Goal: Obtain resource: Obtain resource

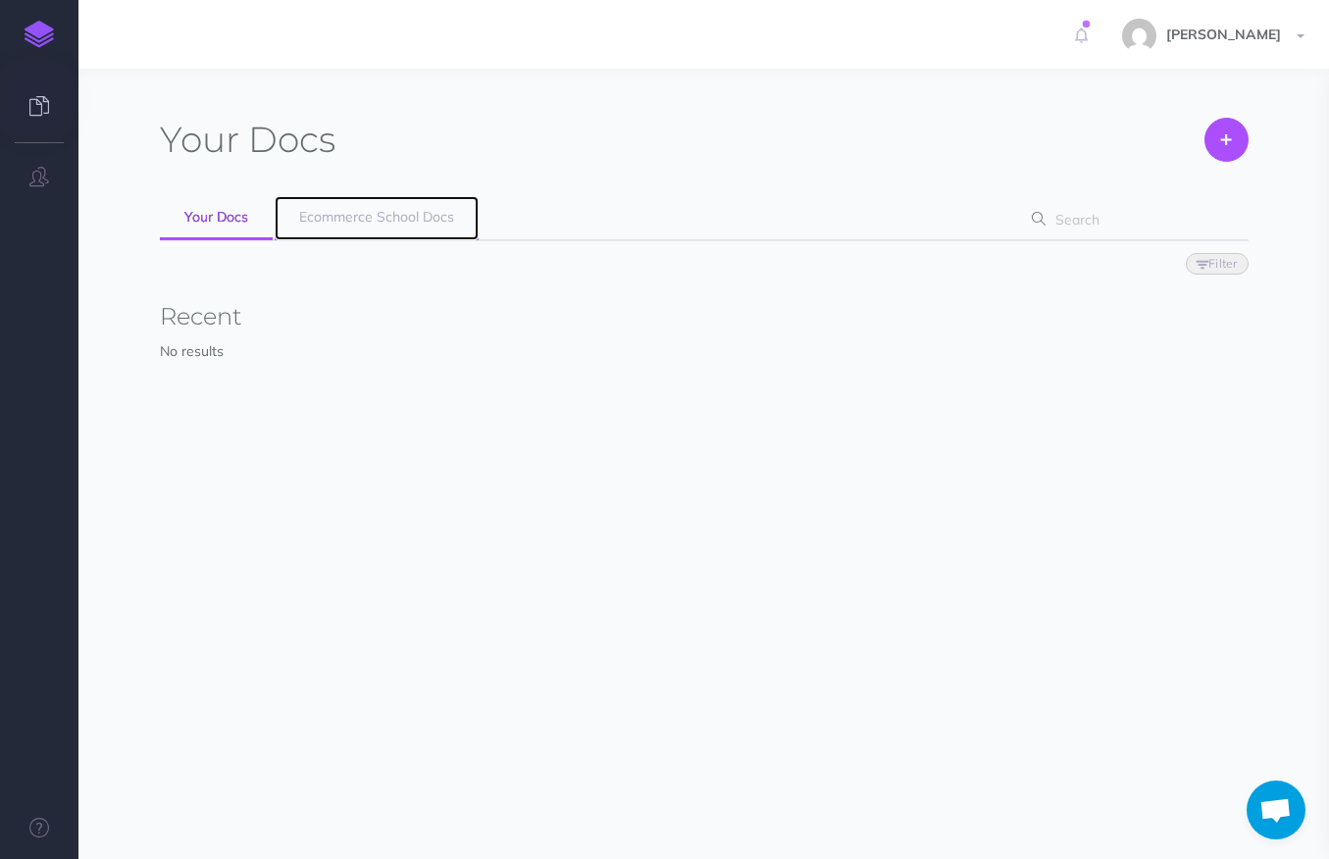
click at [344, 219] on span "Ecommerce School Docs" at bounding box center [376, 217] width 155 height 18
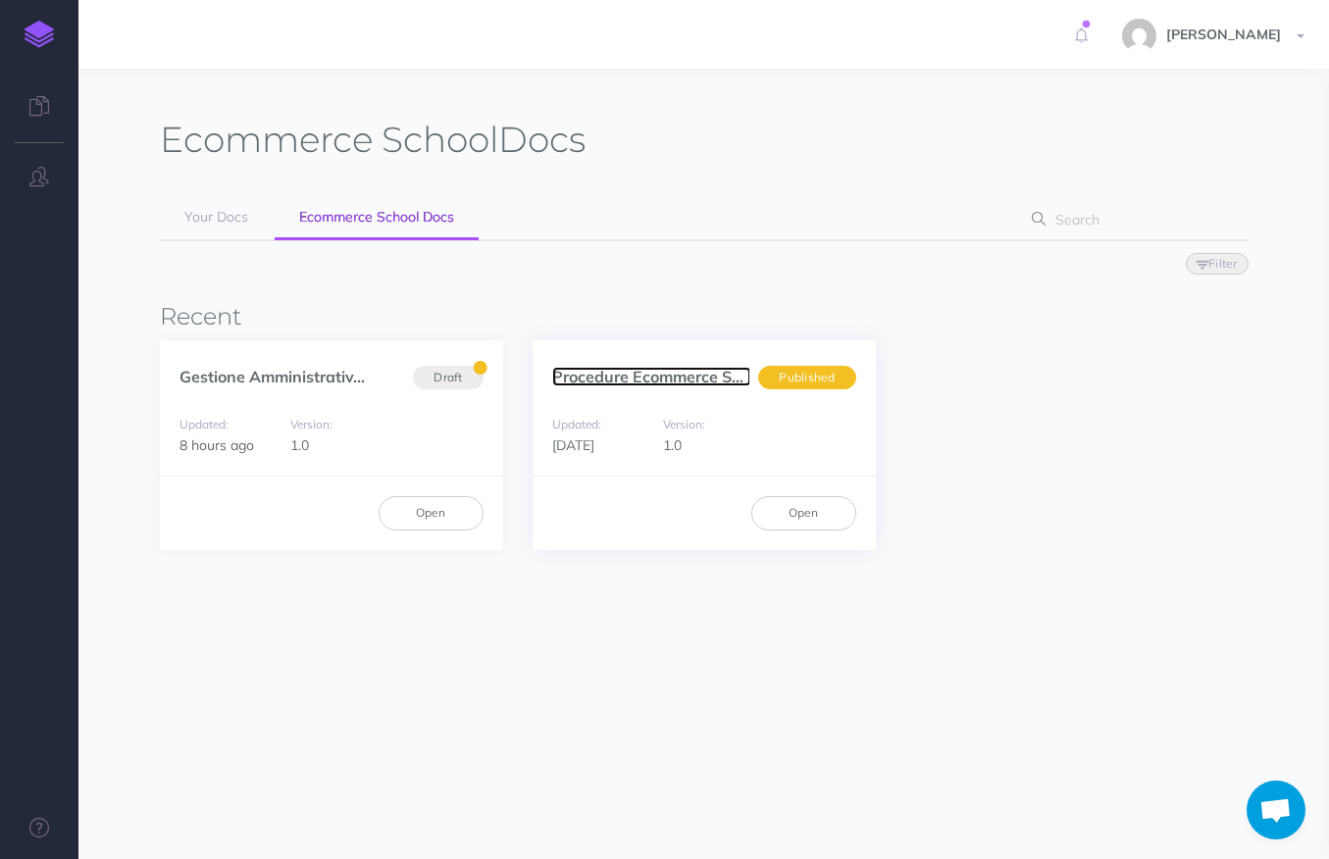
click at [616, 379] on link "Procedure Ecommerce Sc..." at bounding box center [651, 377] width 199 height 20
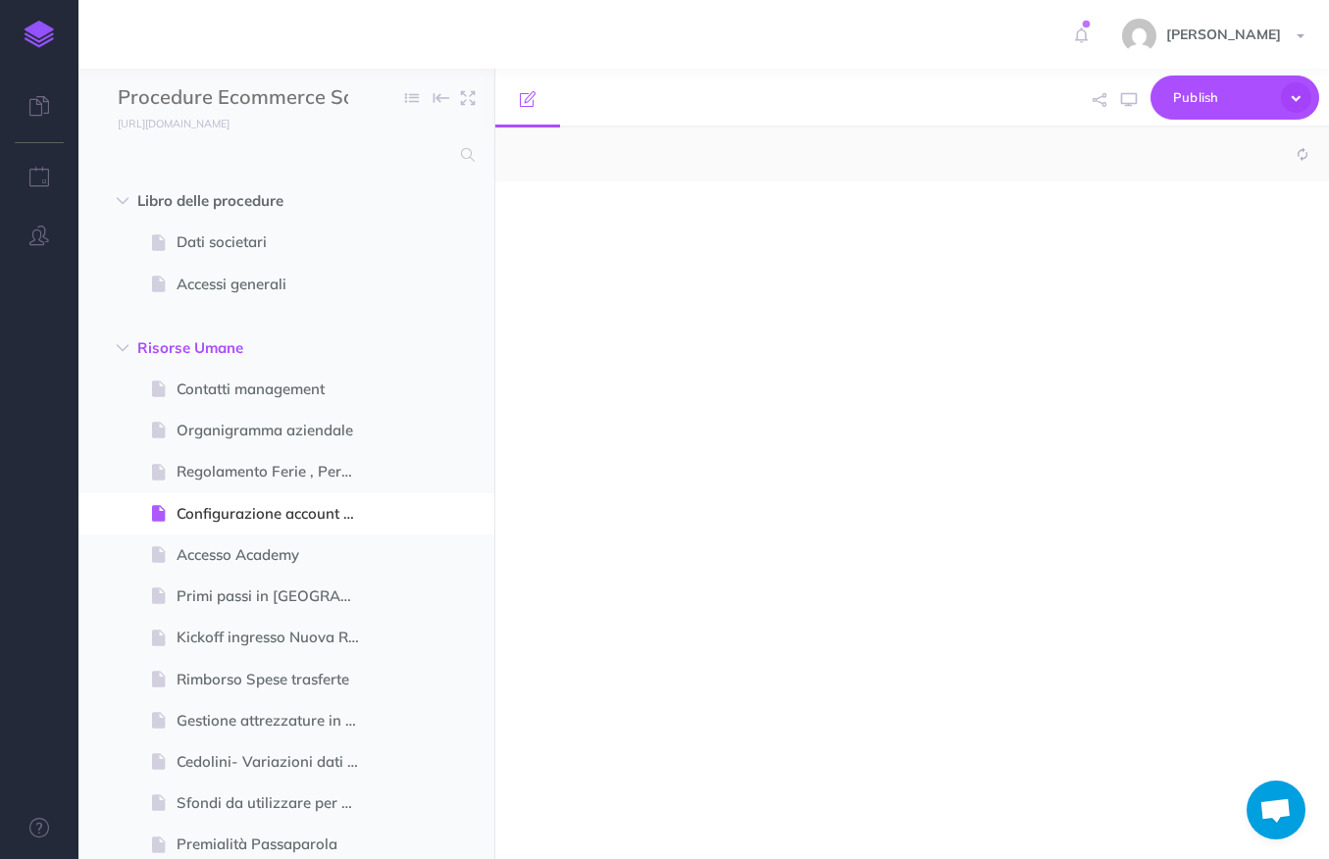
select select "null"
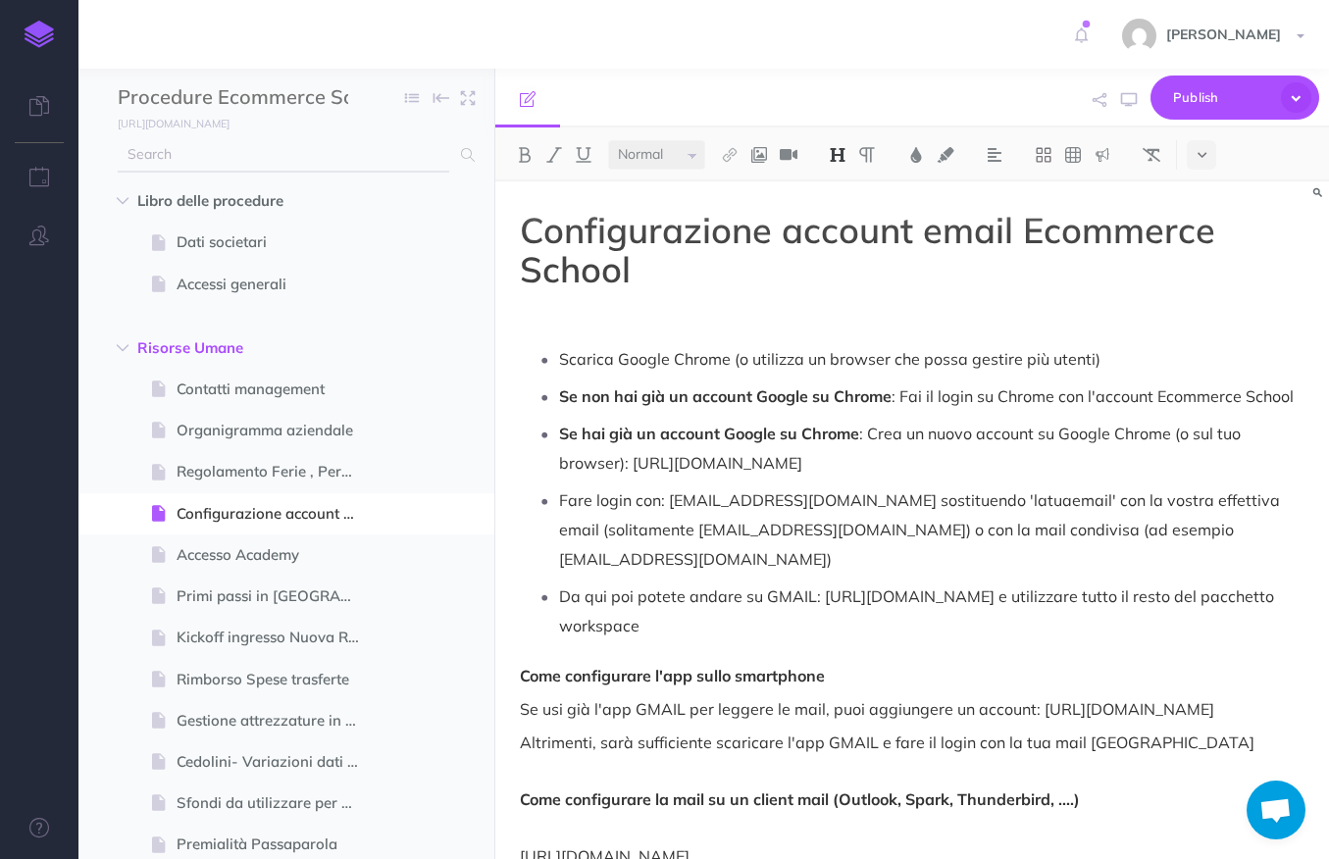
click at [346, 148] on input "text" at bounding box center [283, 154] width 331 height 35
type input "gpt"
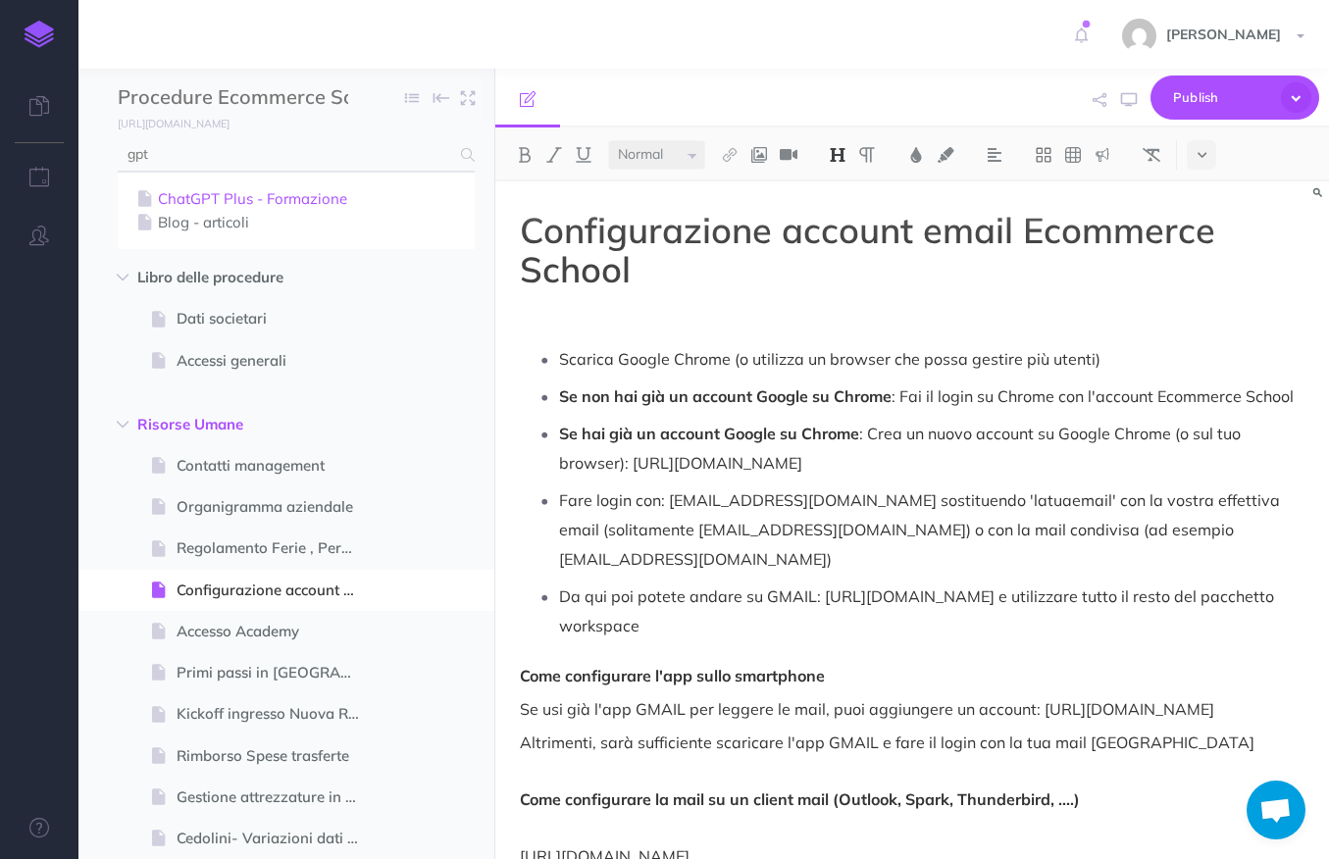
click at [312, 200] on link "ChatGPT Plus - Formazione" at bounding box center [296, 199] width 328 height 24
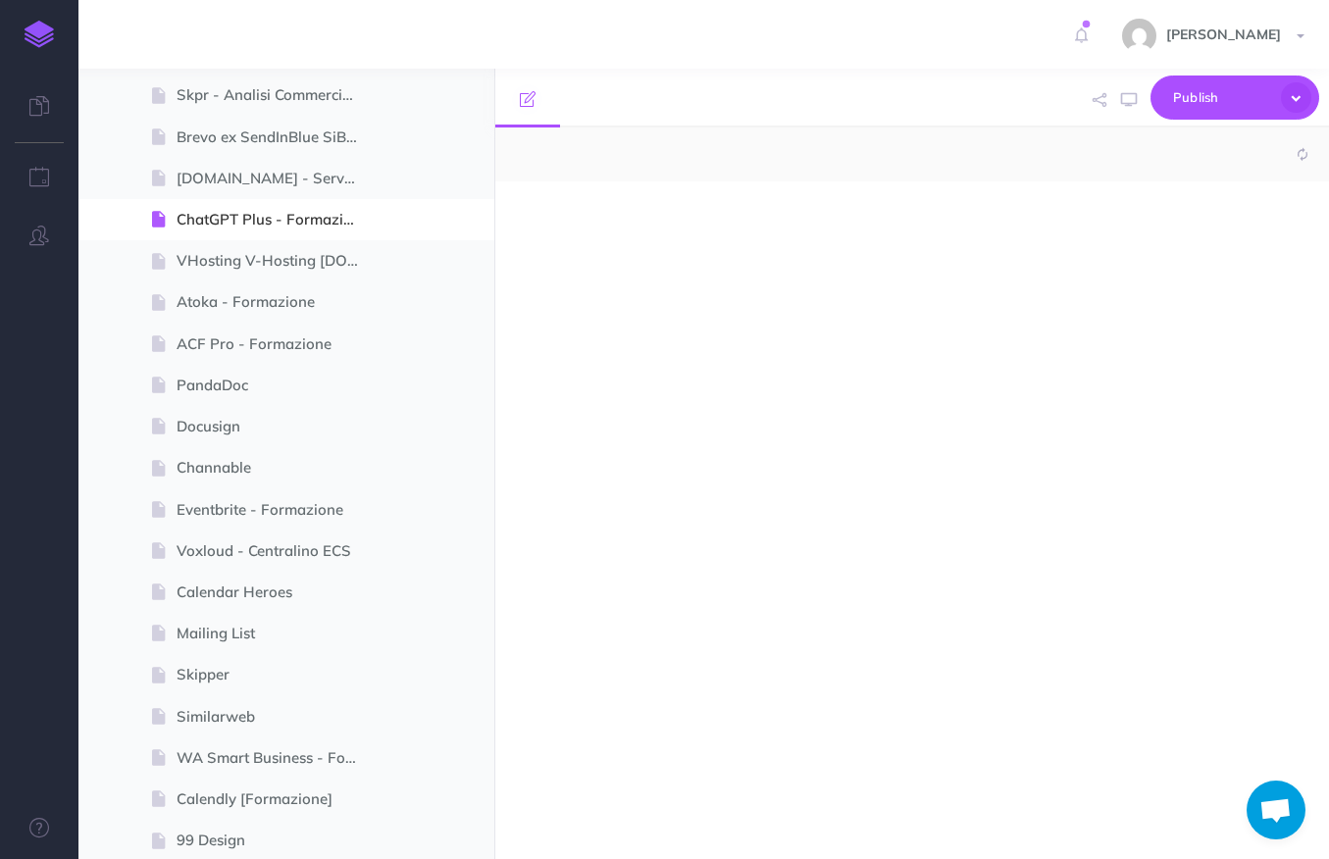
select select "null"
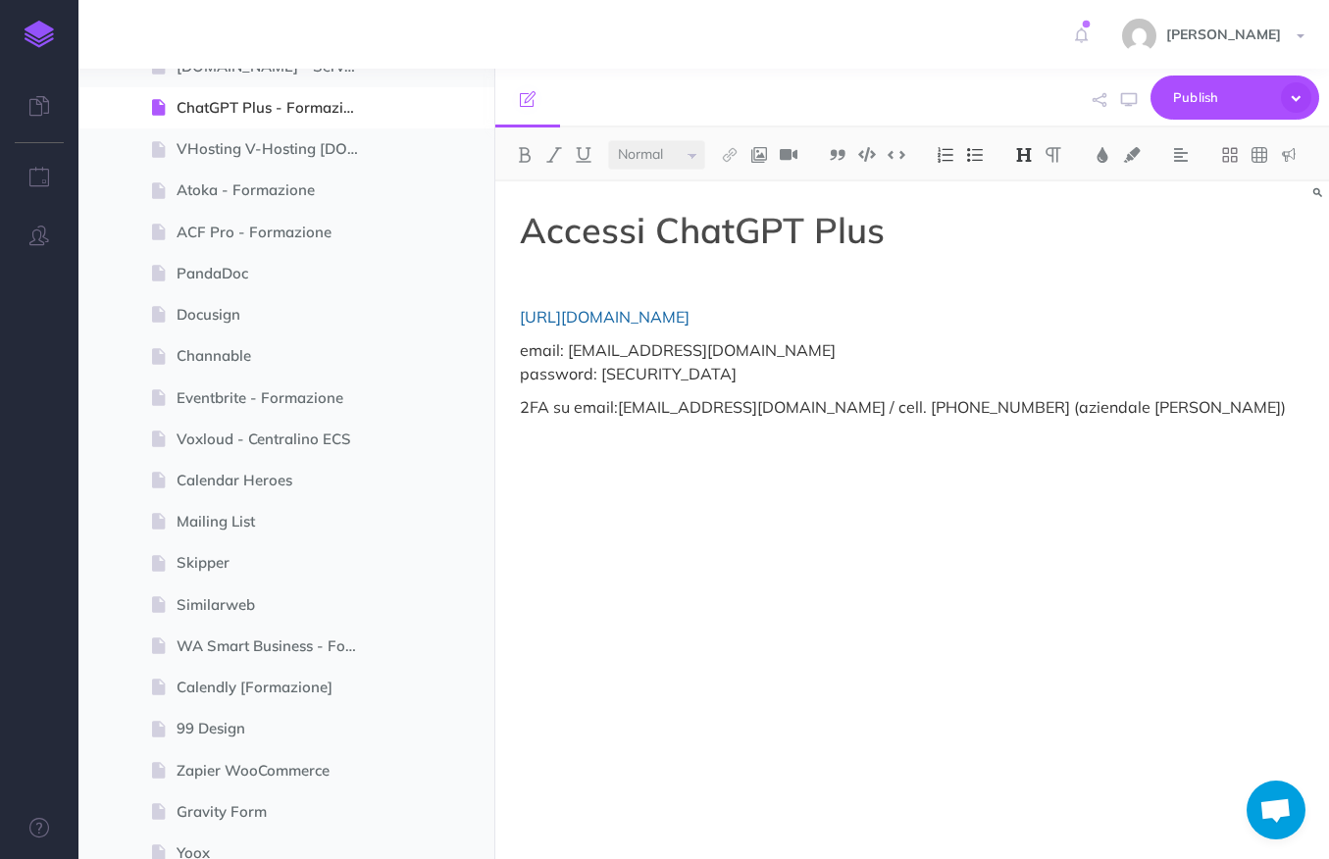
scroll to position [3534, 0]
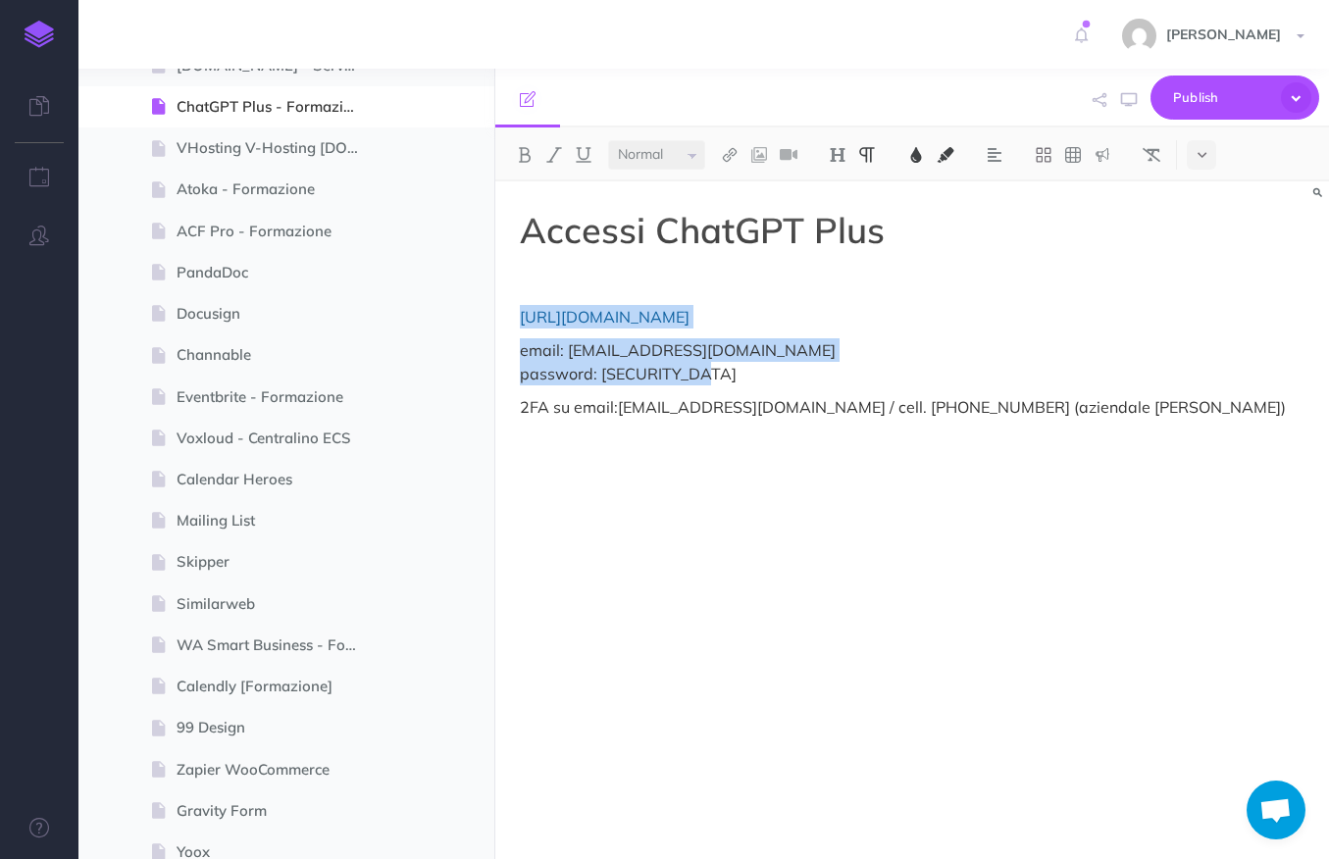
drag, startPoint x: 759, startPoint y: 377, endPoint x: 511, endPoint y: 317, distance: 255.2
click at [511, 317] on div "Accessi ChatGPT Plus https://chat.openai.com/chat email: academy@ecommerce-scho…" at bounding box center [912, 510] width 834 height 658
copy div "https://chat.openai.com/chat email: academy@ecommerce-school.it password: o96J6…"
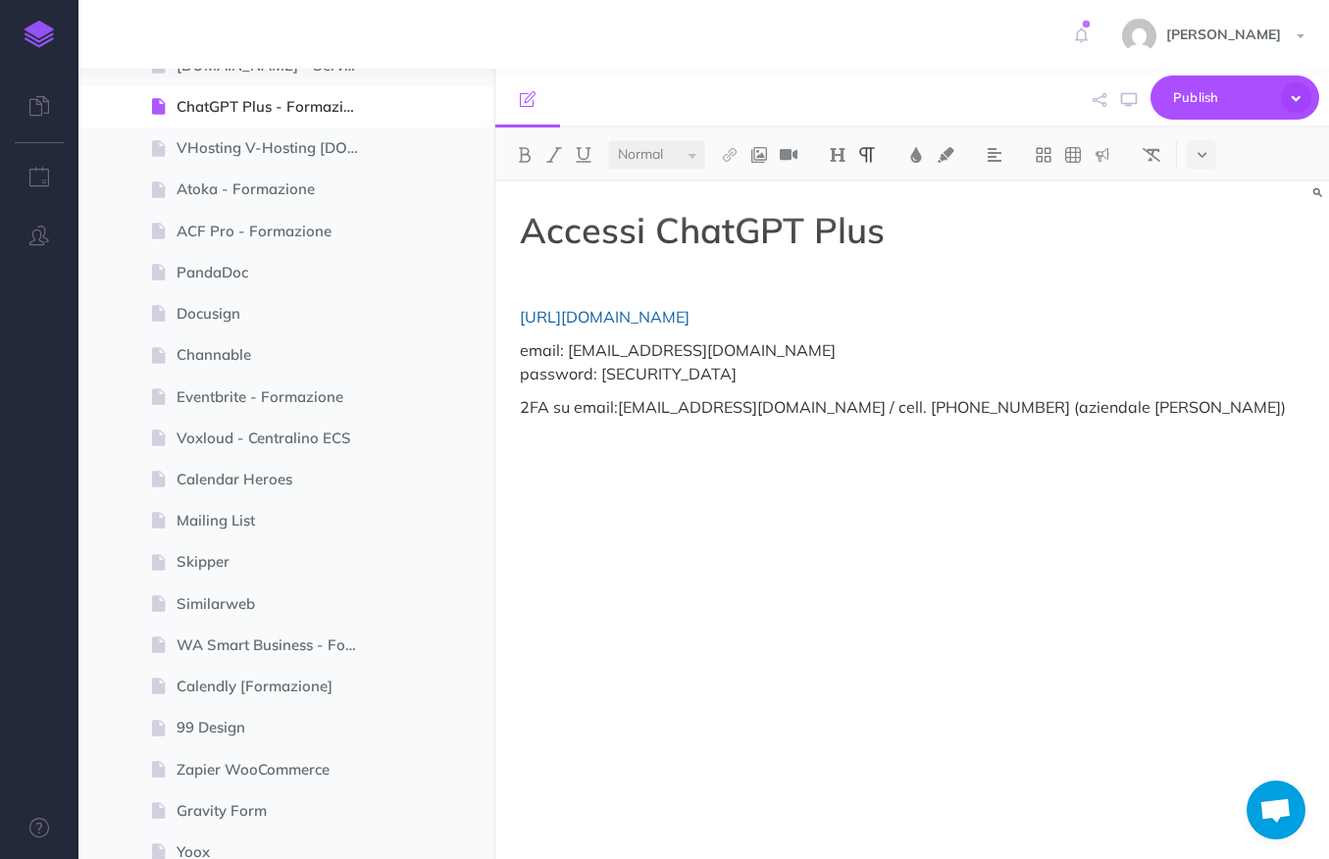
click at [907, 498] on div "Accessi ChatGPT Plus https://chat.openai.com/chat email: academy@ecommerce-scho…" at bounding box center [912, 510] width 834 height 658
drag, startPoint x: 718, startPoint y: 377, endPoint x: 599, endPoint y: 375, distance: 118.7
click at [599, 373] on p "email: academy@ecommerce-school.it password: o96J6xM9&h7Y" at bounding box center [912, 361] width 785 height 47
copy p "o96J6xM9&h7Y"
